Goal: Transaction & Acquisition: Purchase product/service

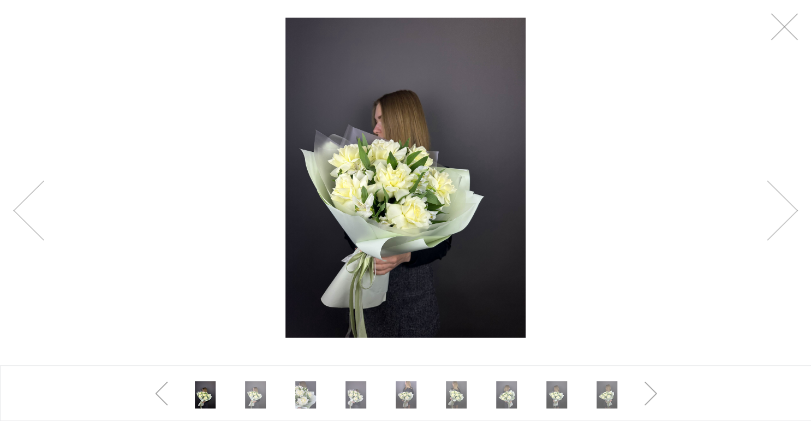
scroll to position [175, 0]
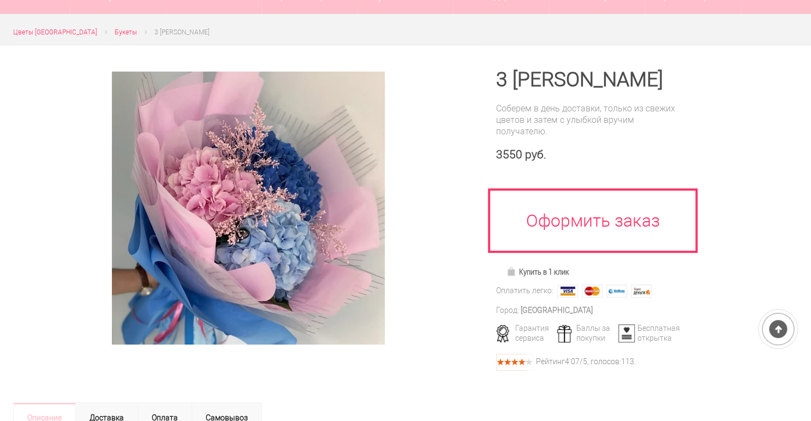
scroll to position [131, 0]
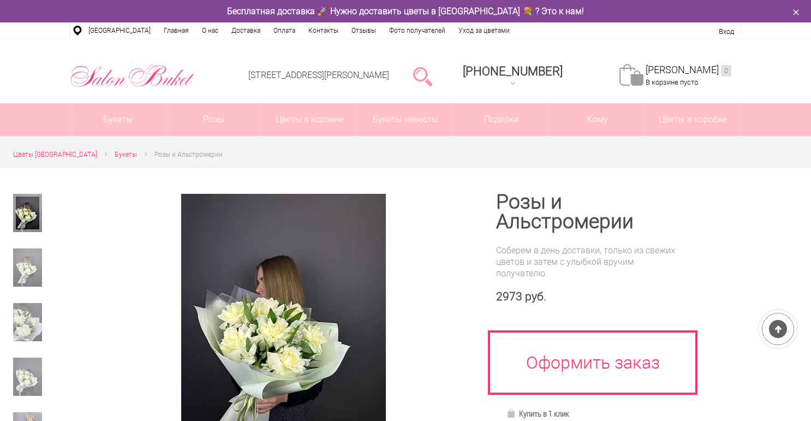
scroll to position [175, 0]
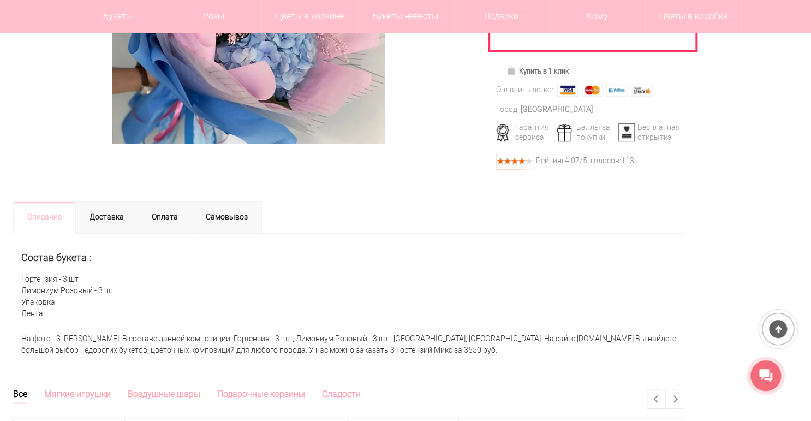
scroll to position [305, 0]
